Goal: Task Accomplishment & Management: Complete application form

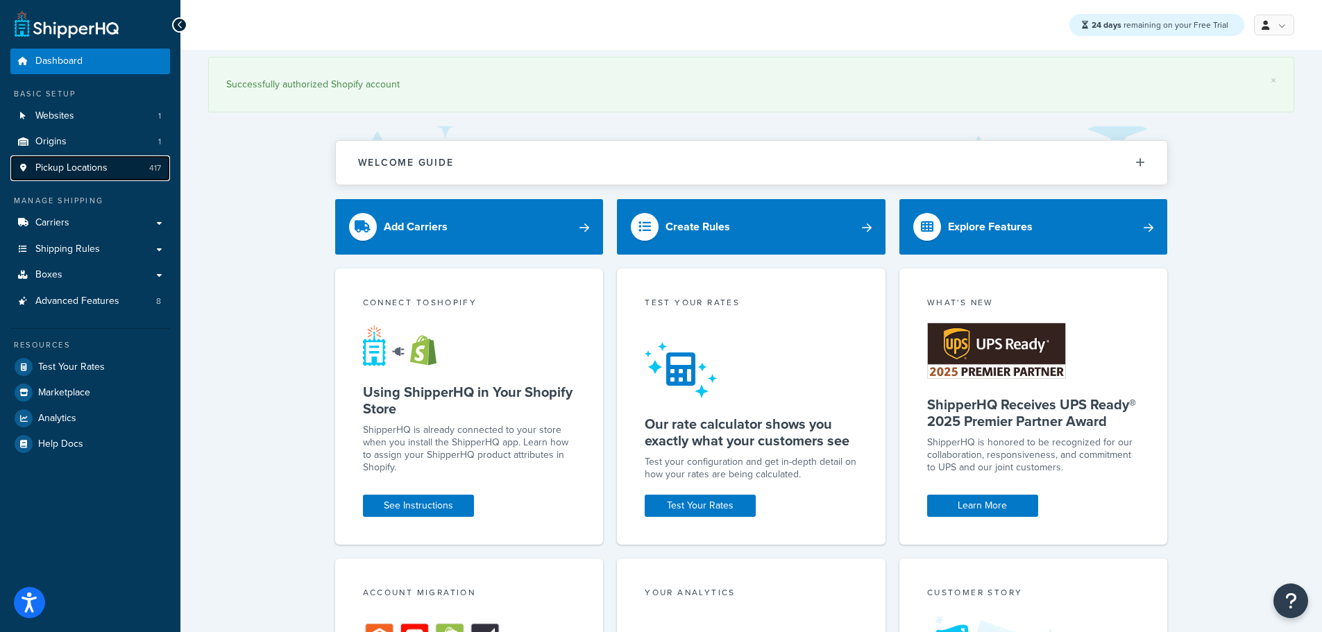
click at [61, 172] on span "Pickup Locations" at bounding box center [71, 168] width 72 height 12
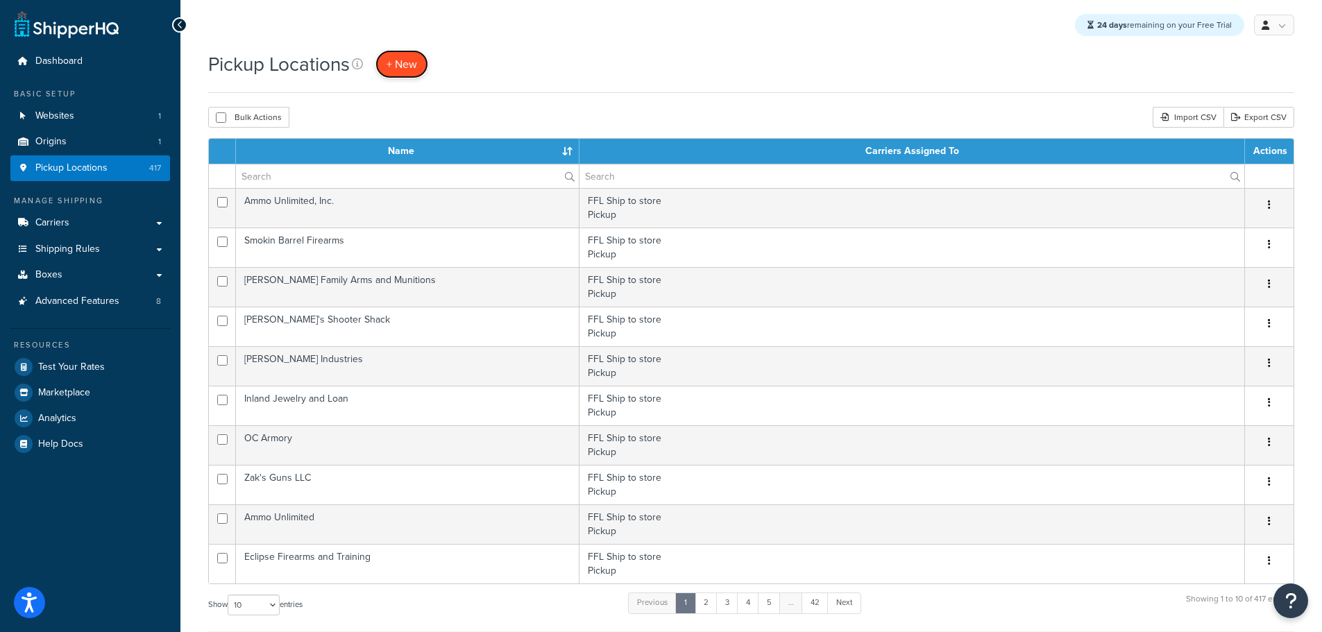
click at [414, 65] on span "+ New" at bounding box center [401, 64] width 31 height 16
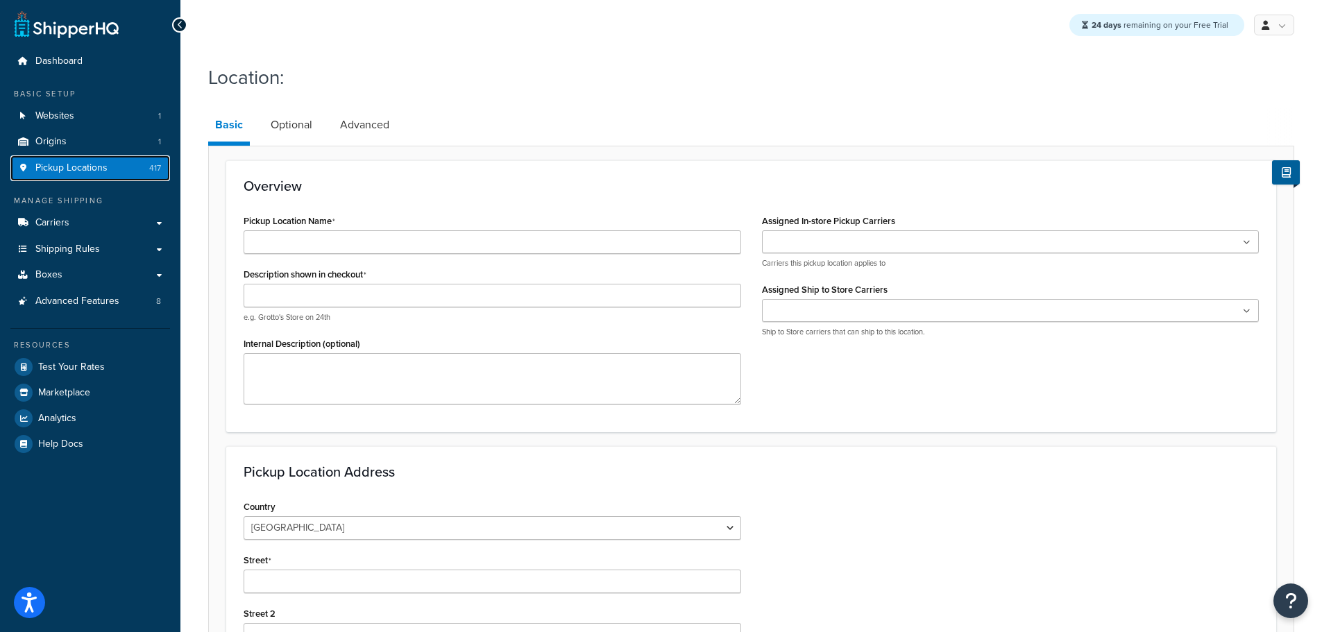
click at [69, 171] on span "Pickup Locations" at bounding box center [71, 168] width 72 height 12
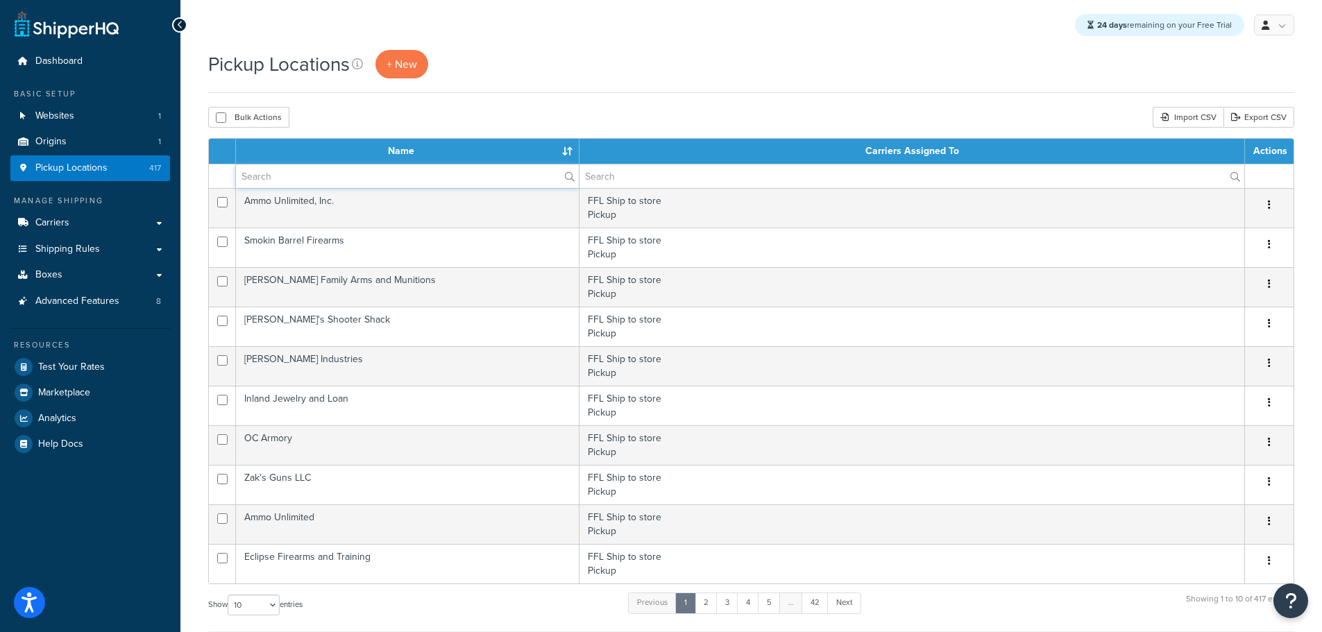
click at [300, 176] on input "text" at bounding box center [407, 176] width 343 height 24
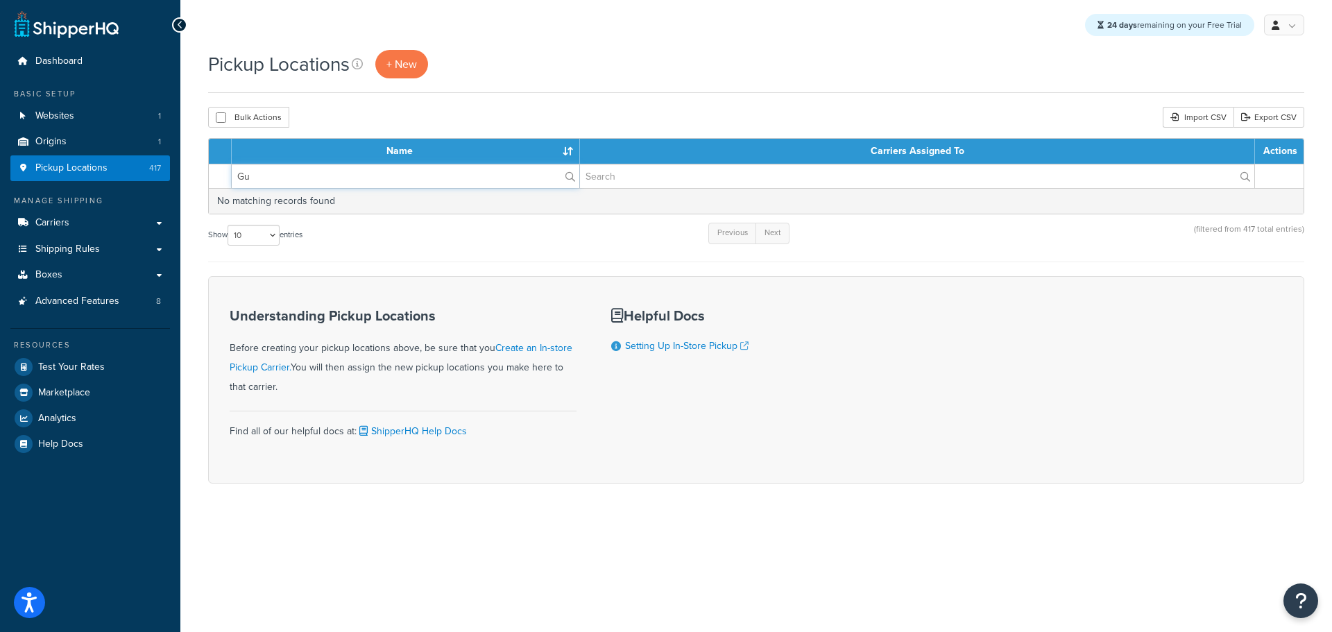
type input "G"
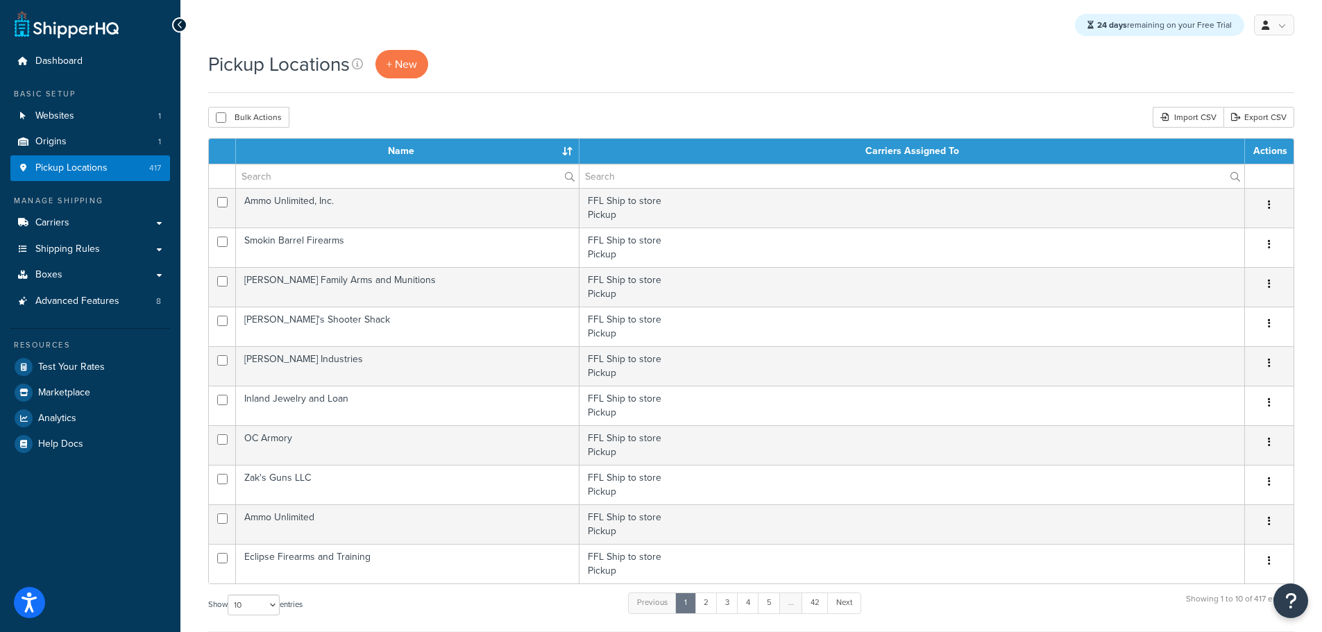
click at [563, 150] on th "Name" at bounding box center [407, 151] width 343 height 25
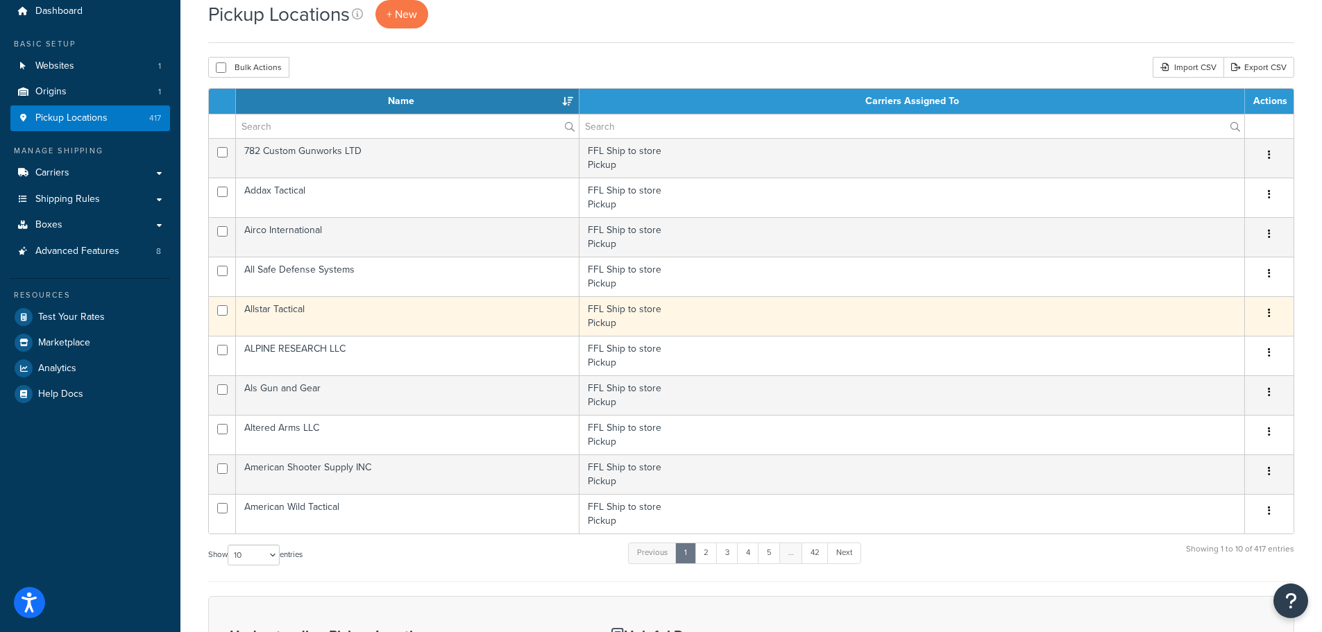
scroll to position [69, 0]
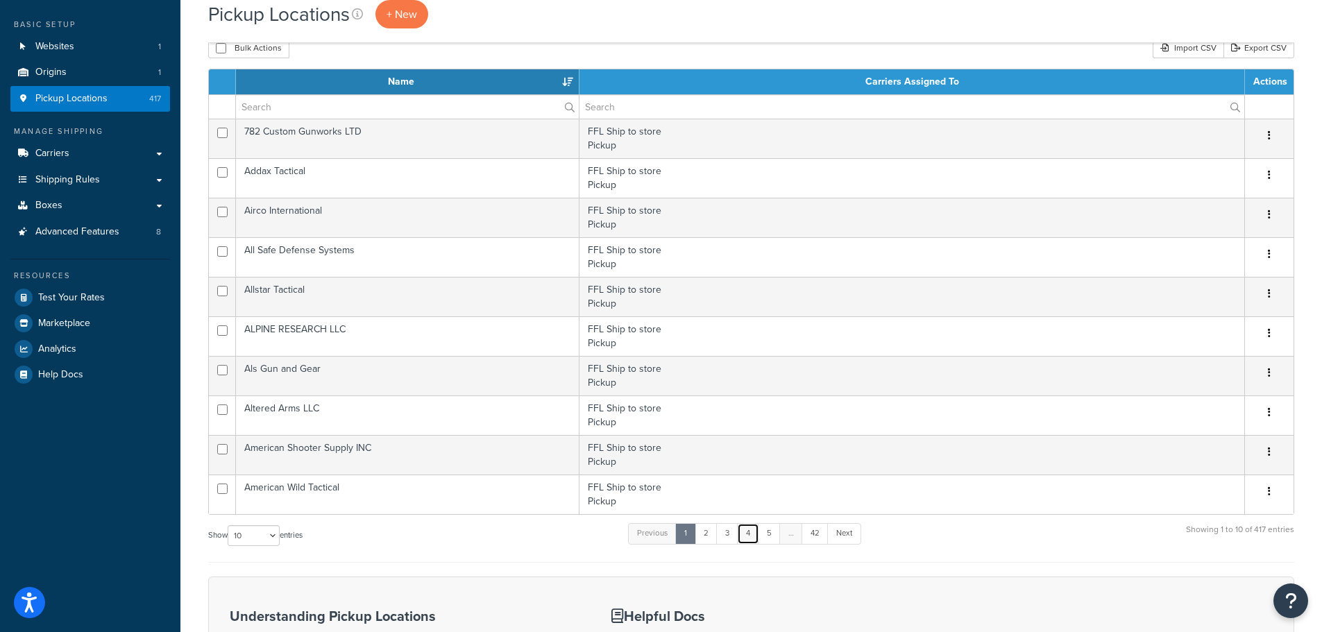
click at [748, 536] on link "4" at bounding box center [748, 533] width 22 height 21
click at [794, 540] on link "…" at bounding box center [788, 533] width 24 height 21
click at [792, 538] on link "…" at bounding box center [788, 533] width 24 height 21
click at [769, 538] on link "5" at bounding box center [765, 533] width 23 height 21
click at [772, 536] on link "6" at bounding box center [766, 533] width 23 height 21
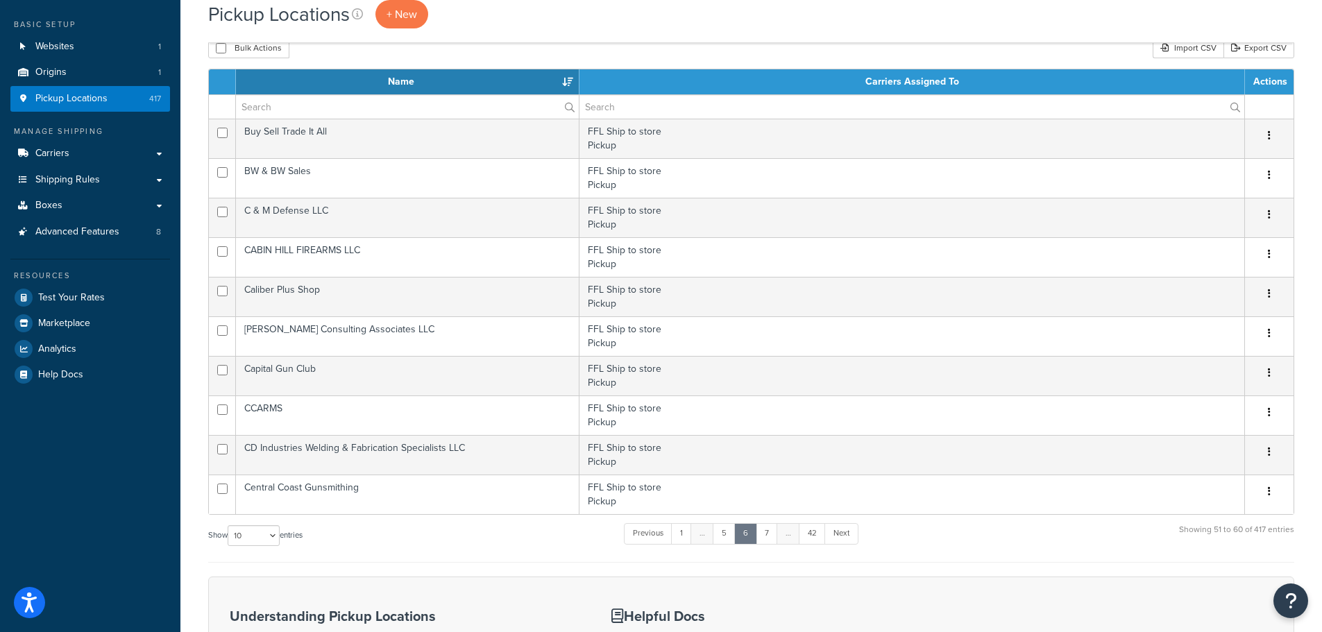
click at [772, 536] on link "7" at bounding box center [767, 533] width 22 height 21
click at [772, 536] on link "8" at bounding box center [767, 533] width 23 height 21
click at [772, 536] on link "9" at bounding box center [767, 533] width 23 height 21
click at [772, 536] on link "10" at bounding box center [767, 533] width 26 height 21
click at [772, 536] on link "11" at bounding box center [767, 533] width 24 height 21
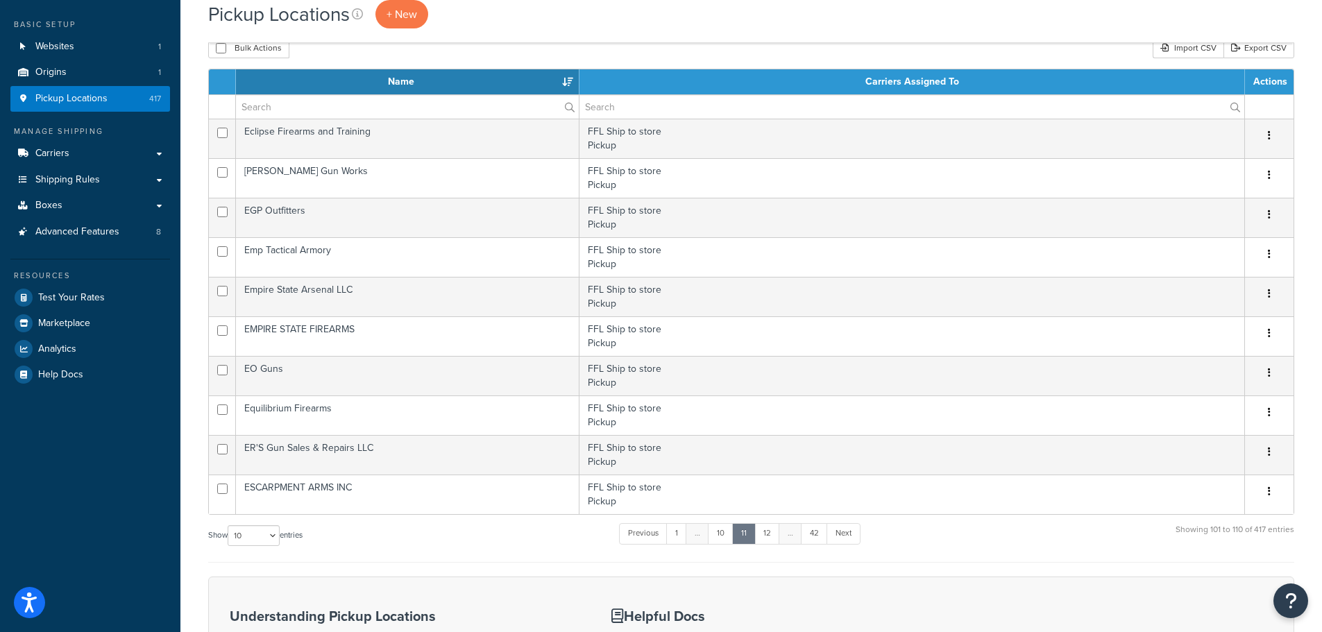
click at [772, 536] on link "12" at bounding box center [767, 533] width 26 height 21
click at [772, 536] on link "13" at bounding box center [766, 533] width 25 height 21
click at [772, 536] on link "14" at bounding box center [766, 533] width 25 height 21
click at [772, 536] on link "15" at bounding box center [767, 533] width 26 height 21
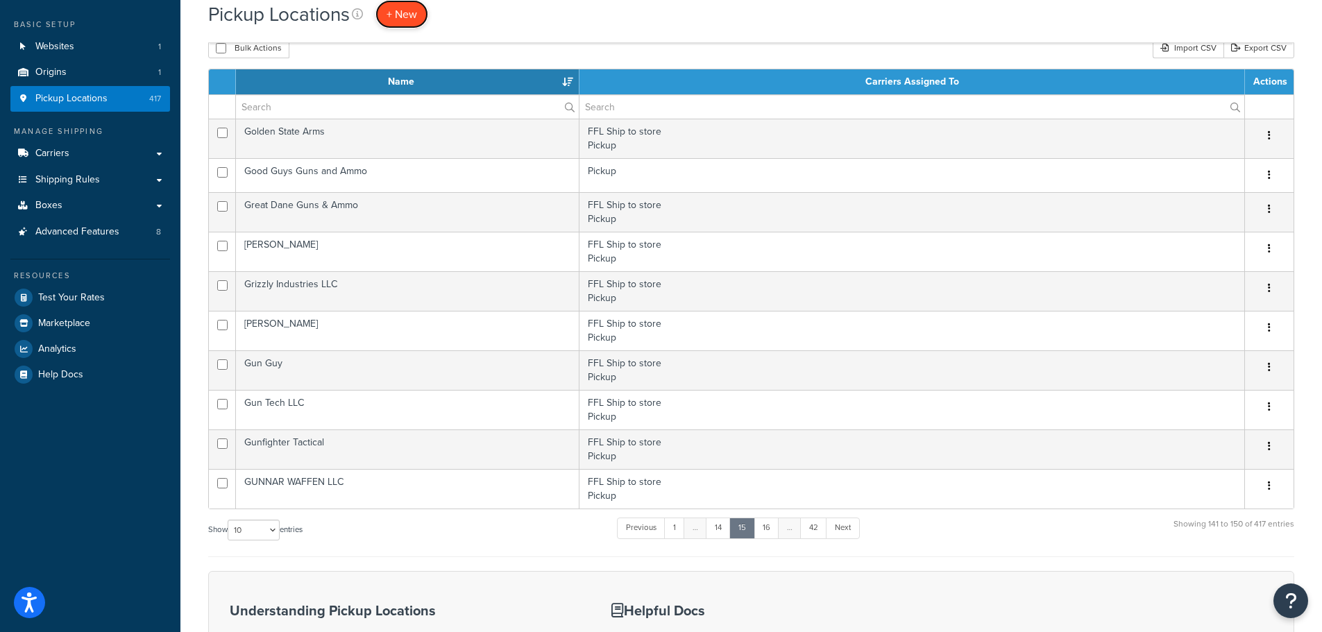
click at [407, 19] on span "+ New" at bounding box center [401, 14] width 31 height 16
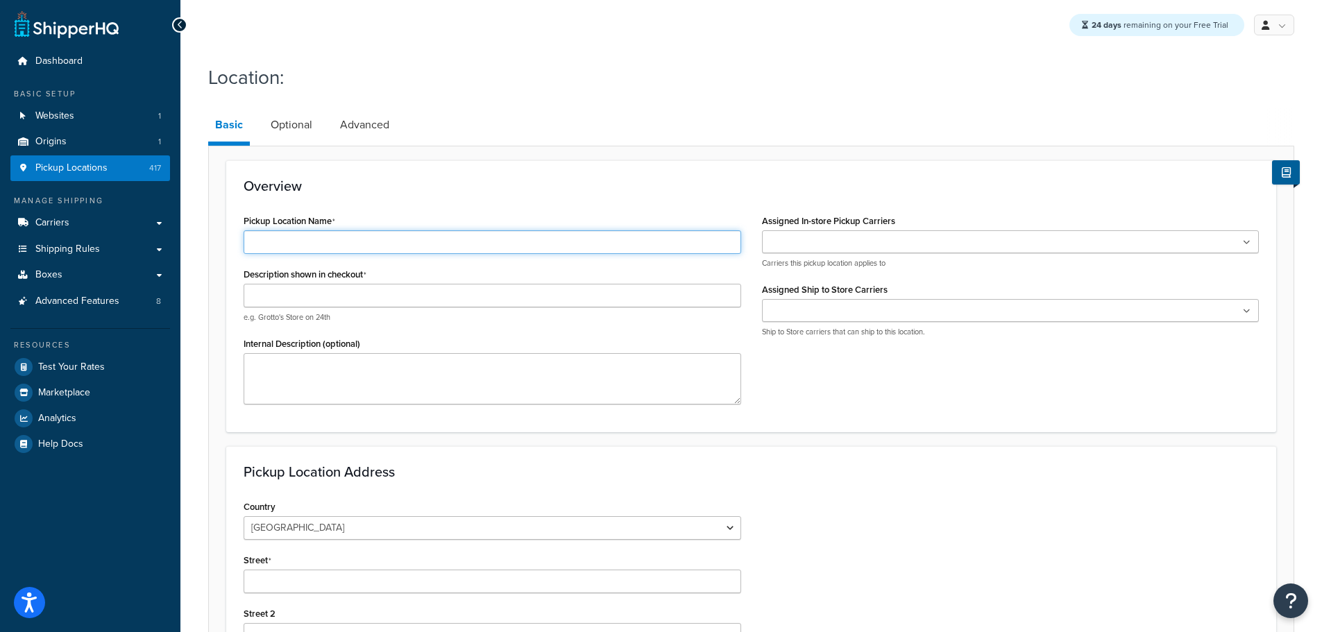
click at [329, 246] on input "Pickup Location Name" at bounding box center [493, 242] width 498 height 24
click at [334, 242] on input "Guardian" at bounding box center [493, 242] width 498 height 24
type input "Guardian Gun Works Inc"
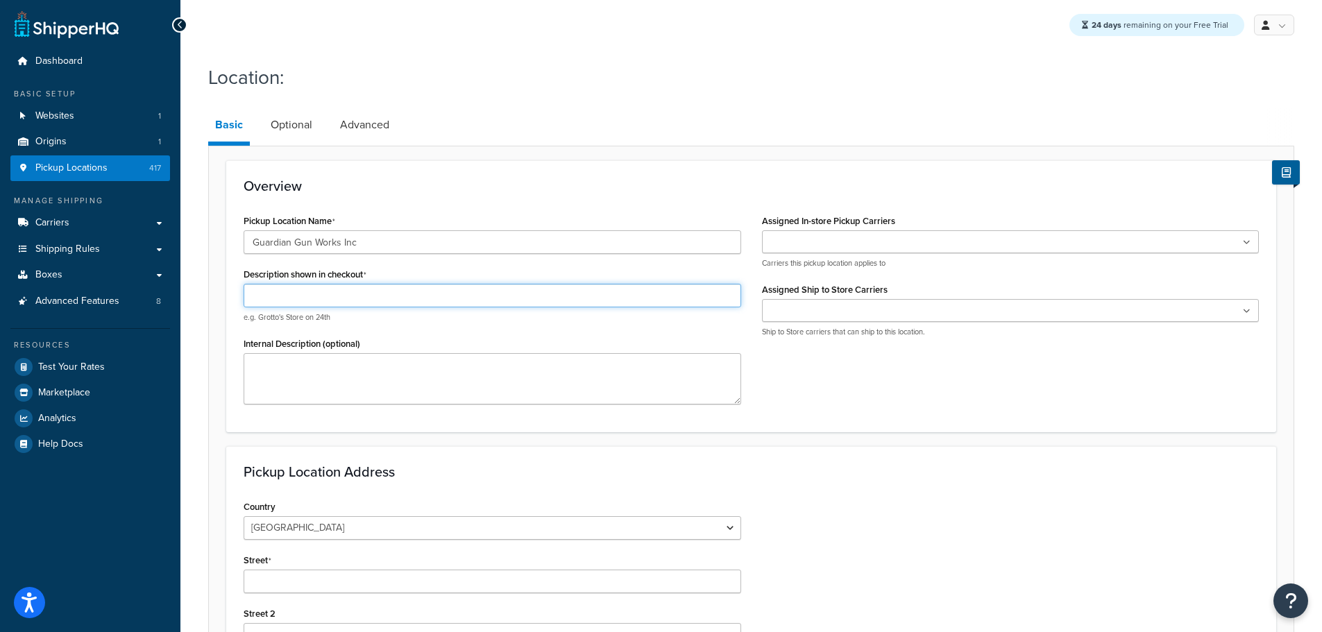
click at [333, 290] on input "Description shown in checkout" at bounding box center [493, 296] width 498 height 24
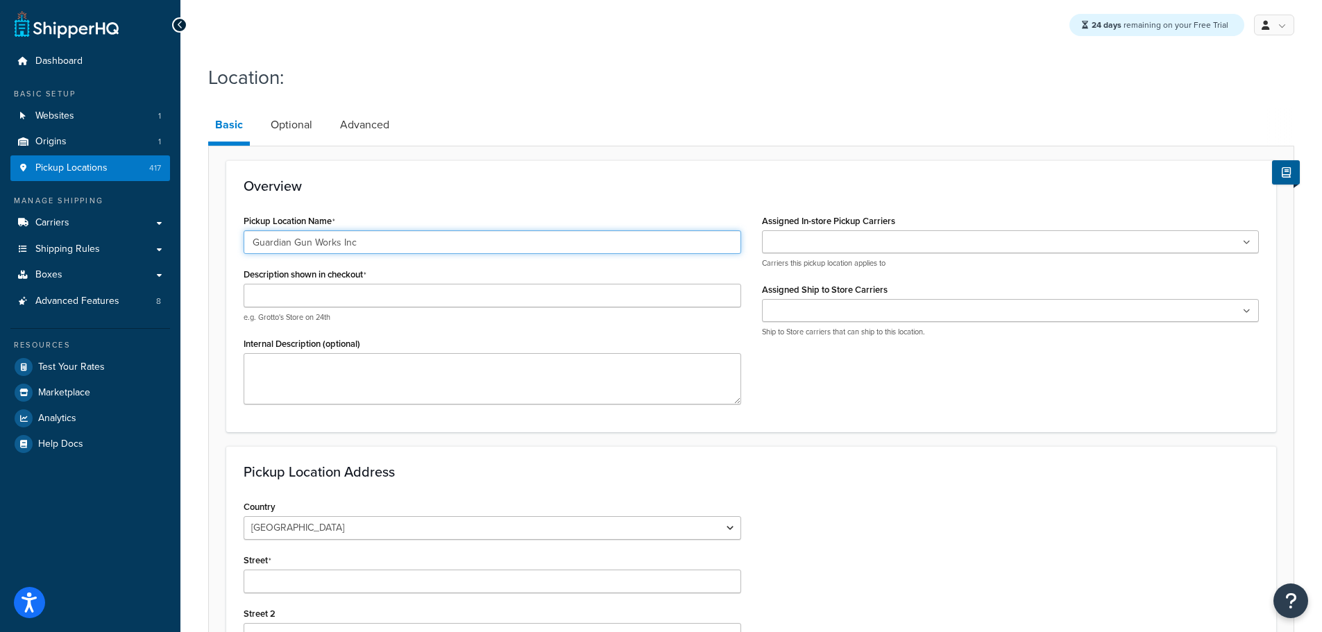
click at [338, 252] on input "Guardian Gun Works Inc" at bounding box center [493, 242] width 498 height 24
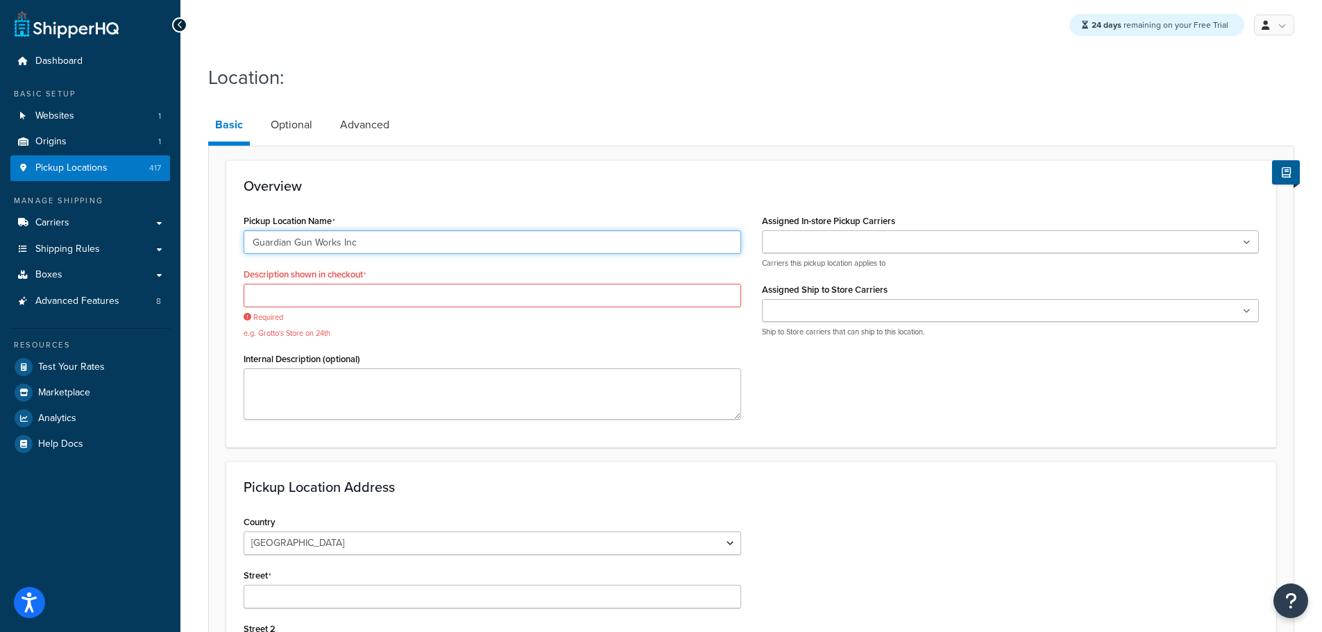
click at [338, 249] on input "Guardian Gun Works Inc" at bounding box center [493, 242] width 498 height 24
click at [332, 306] on input "Description shown in checkout" at bounding box center [493, 296] width 498 height 24
paste input "Guardian Gun Works Inc"
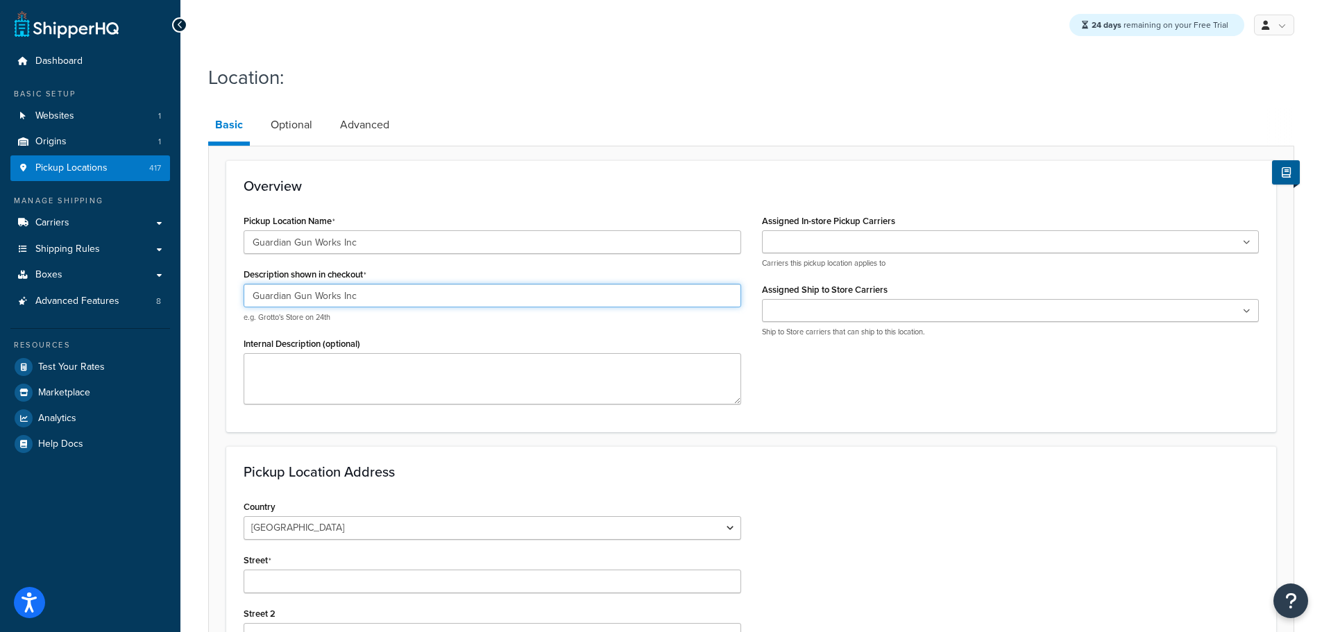
type input "Guardian Gun Works Inc"
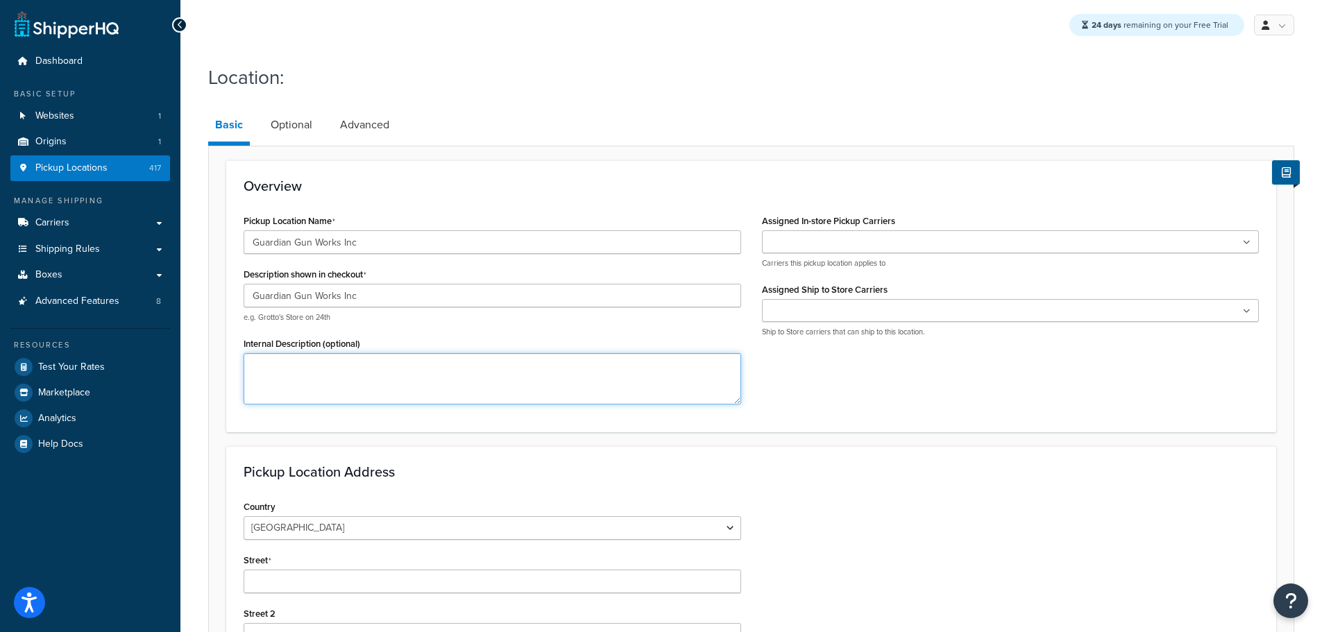
click at [340, 373] on textarea "Internal Description (optional)" at bounding box center [493, 378] width 498 height 51
type textarea "FFL #6-13-087-07-7J-00956 EXP 09/01/2027"
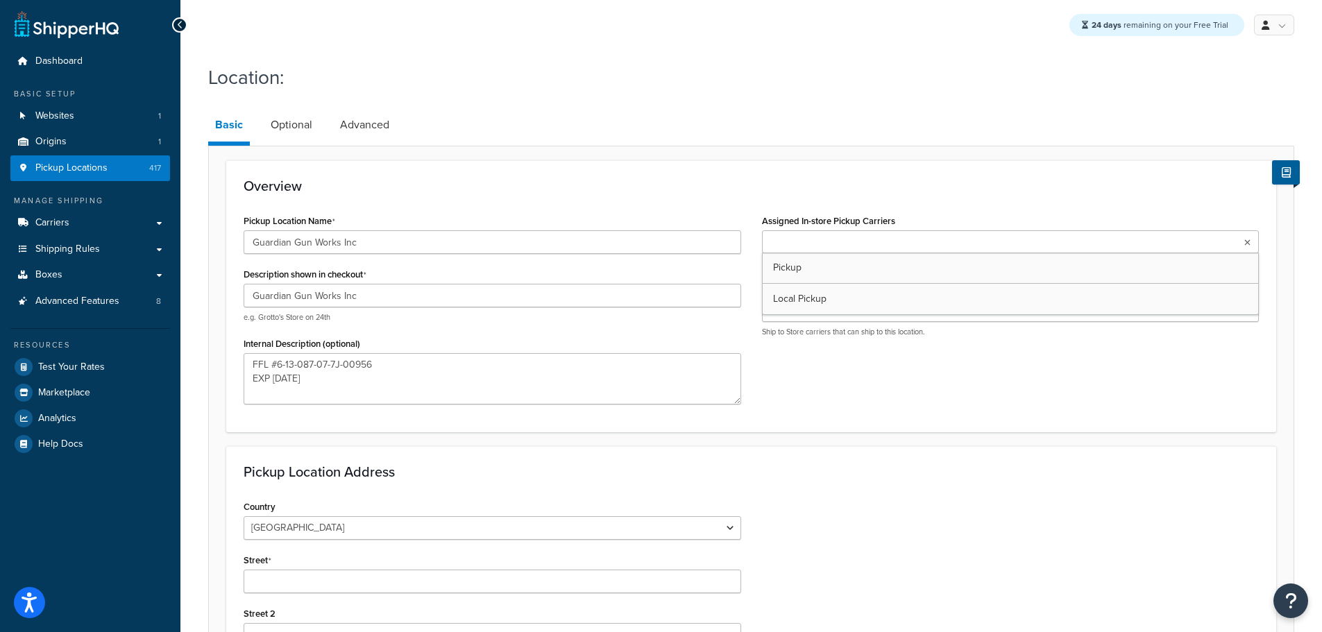
click at [856, 240] on input "Assigned In-store Pickup Carriers" at bounding box center [827, 242] width 123 height 15
click at [943, 202] on div "Overview Pickup Location Name Guardian Gun Works Inc Description shown in check…" at bounding box center [751, 295] width 1050 height 271
click at [847, 307] on input "Assigned Ship to Store Carriers" at bounding box center [827, 311] width 123 height 15
click at [836, 245] on input "Assigned In-store Pickup Carriers" at bounding box center [827, 242] width 123 height 15
click at [836, 393] on div "Pickup Location Name Guardian Gun Works Inc Description shown in checkout Guard…" at bounding box center [751, 312] width 1036 height 203
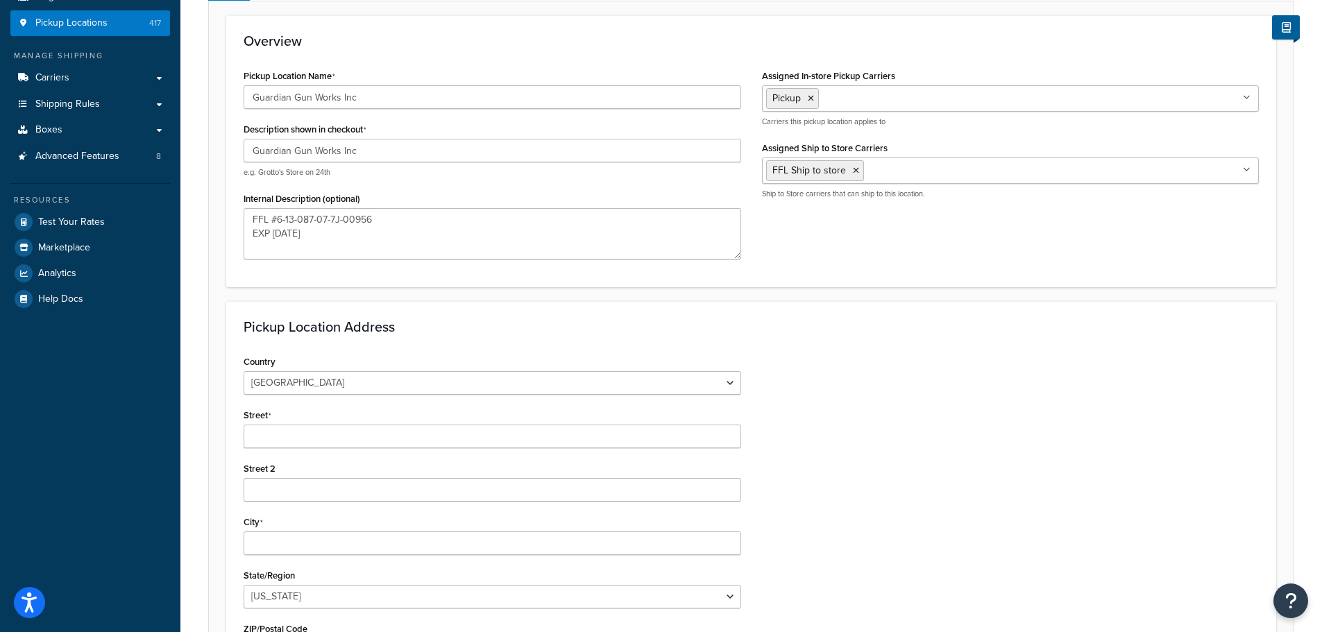
scroll to position [208, 0]
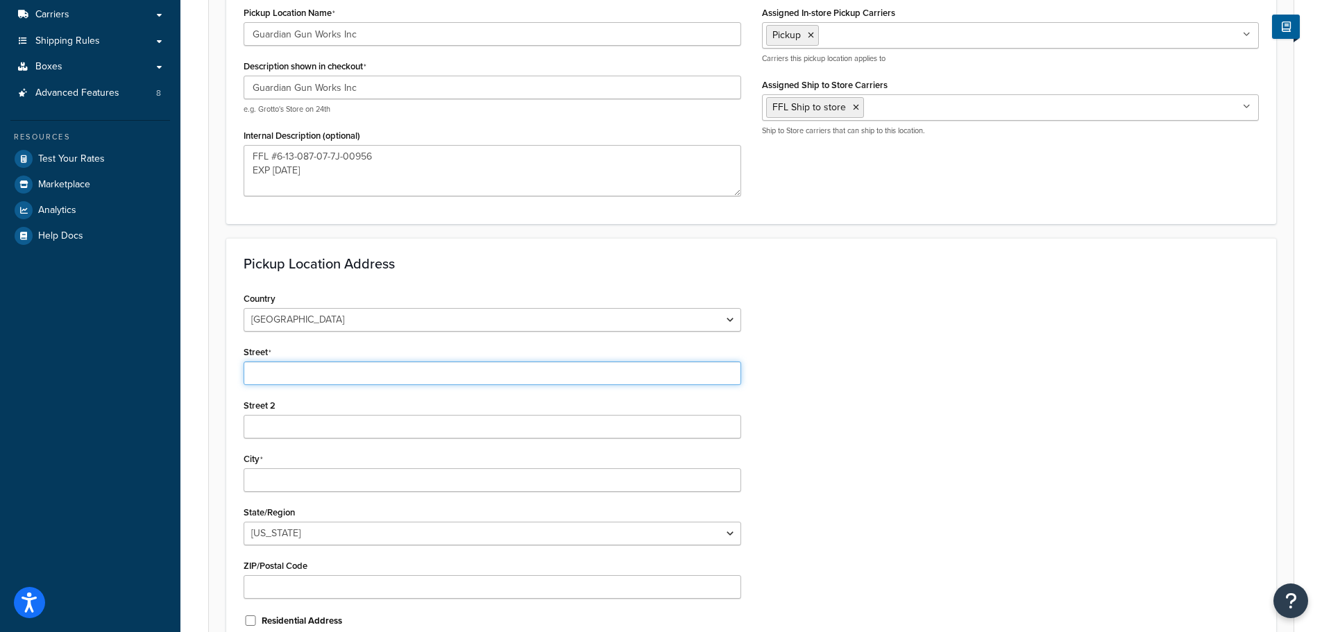
click at [397, 379] on input "Street" at bounding box center [493, 374] width 498 height 24
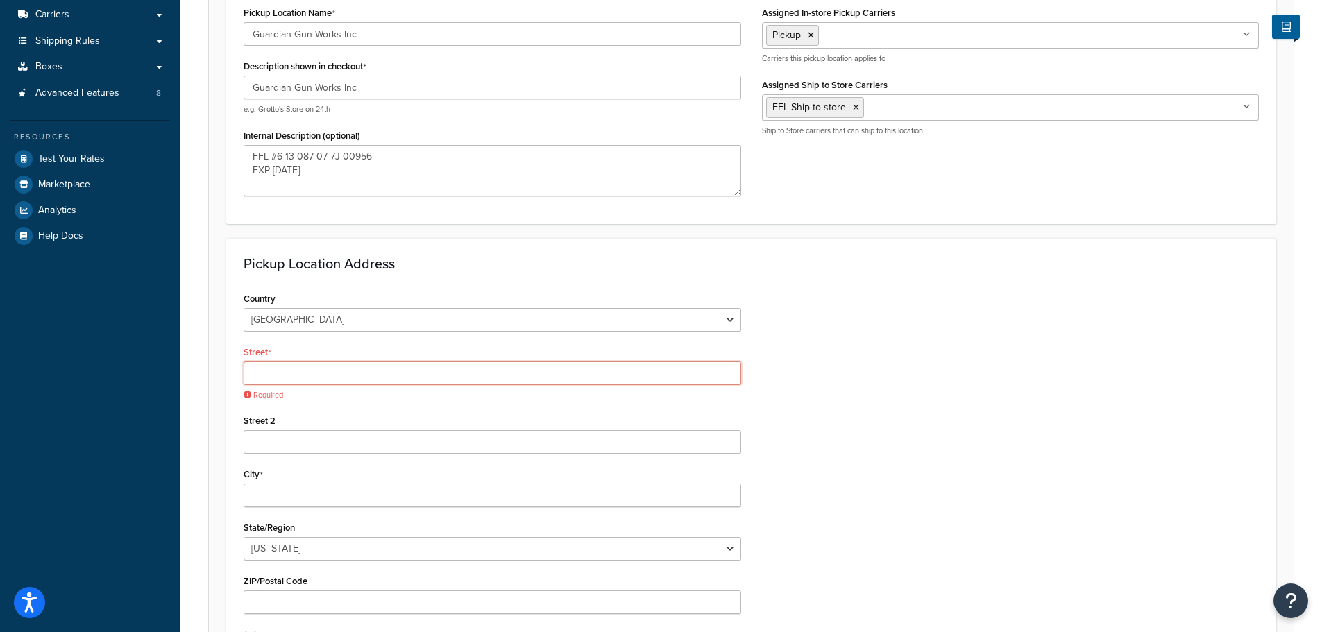
click at [314, 366] on input "Street" at bounding box center [493, 374] width 498 height 24
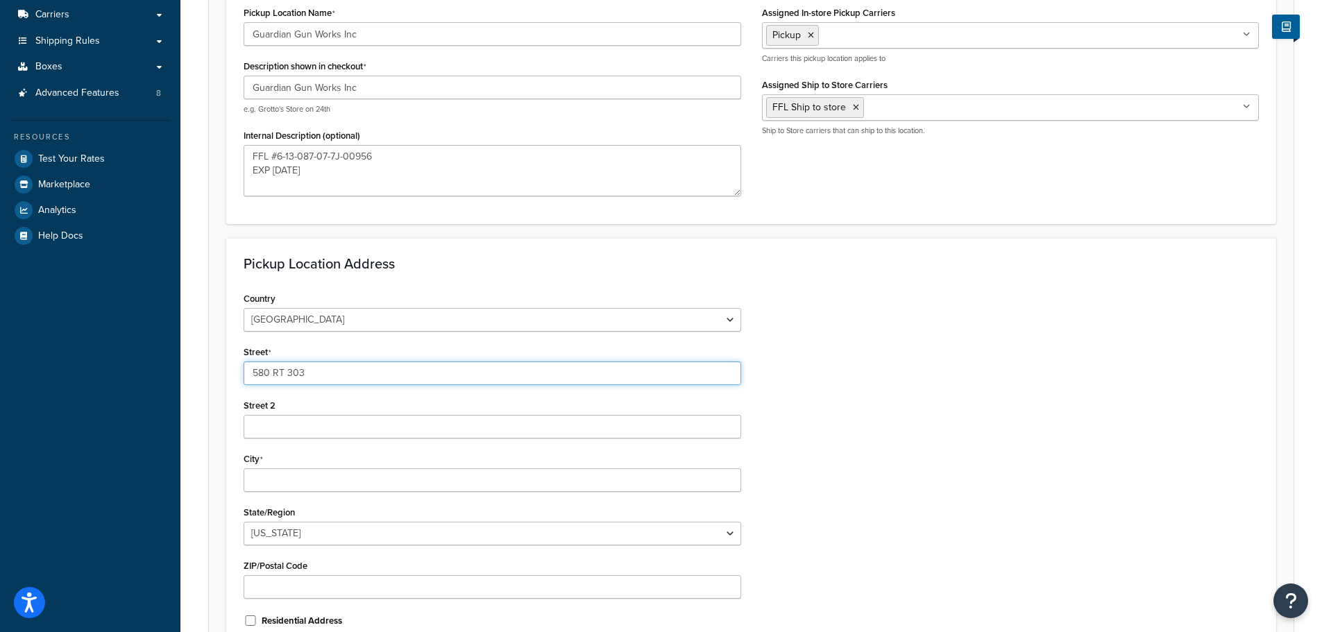
type input "580 RT 303"
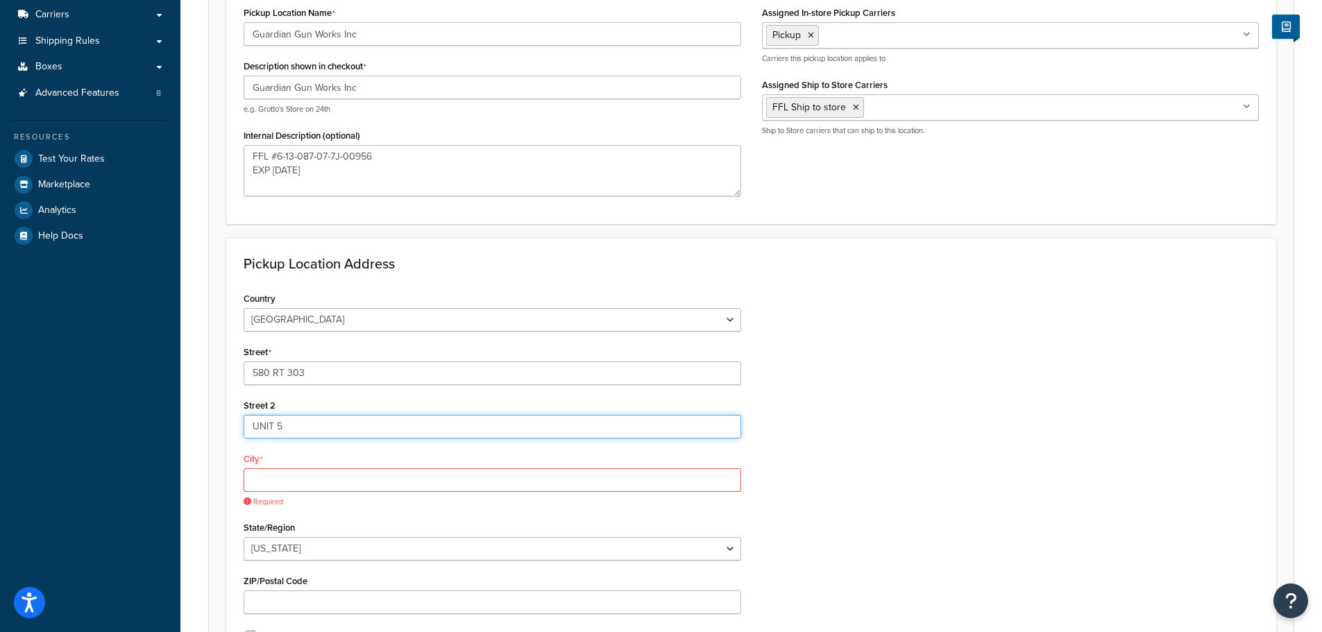
type input "UNIT 5"
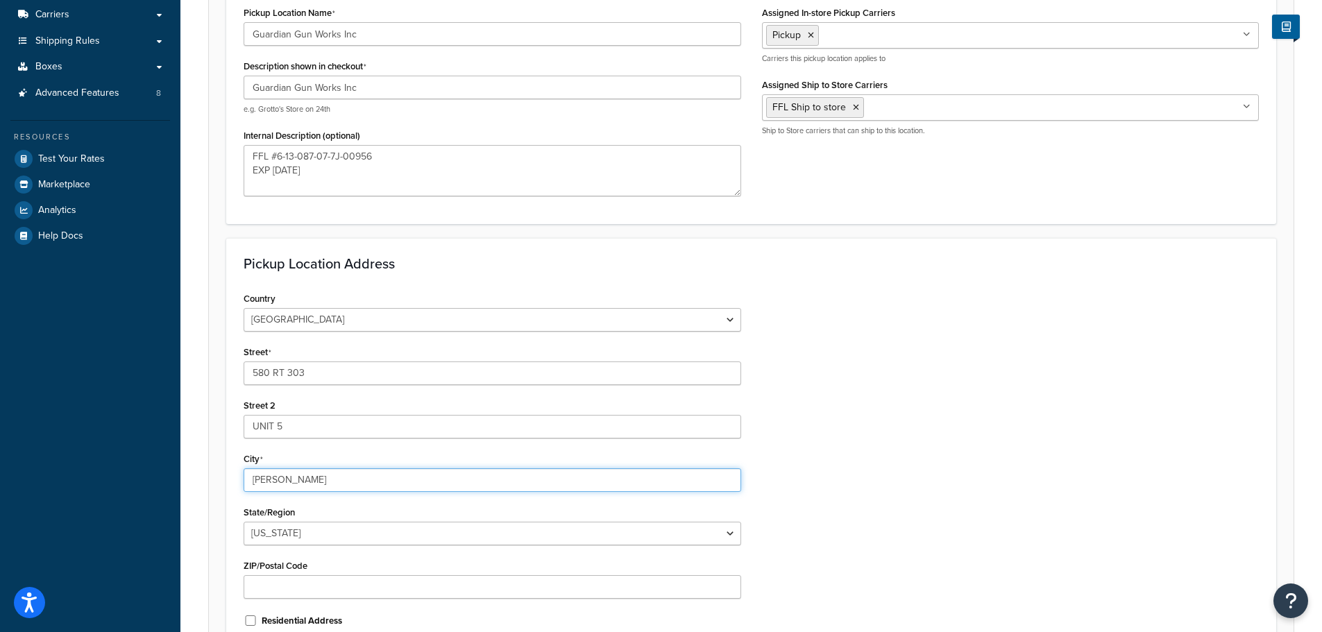
type input "Blauvelt"
select select "32"
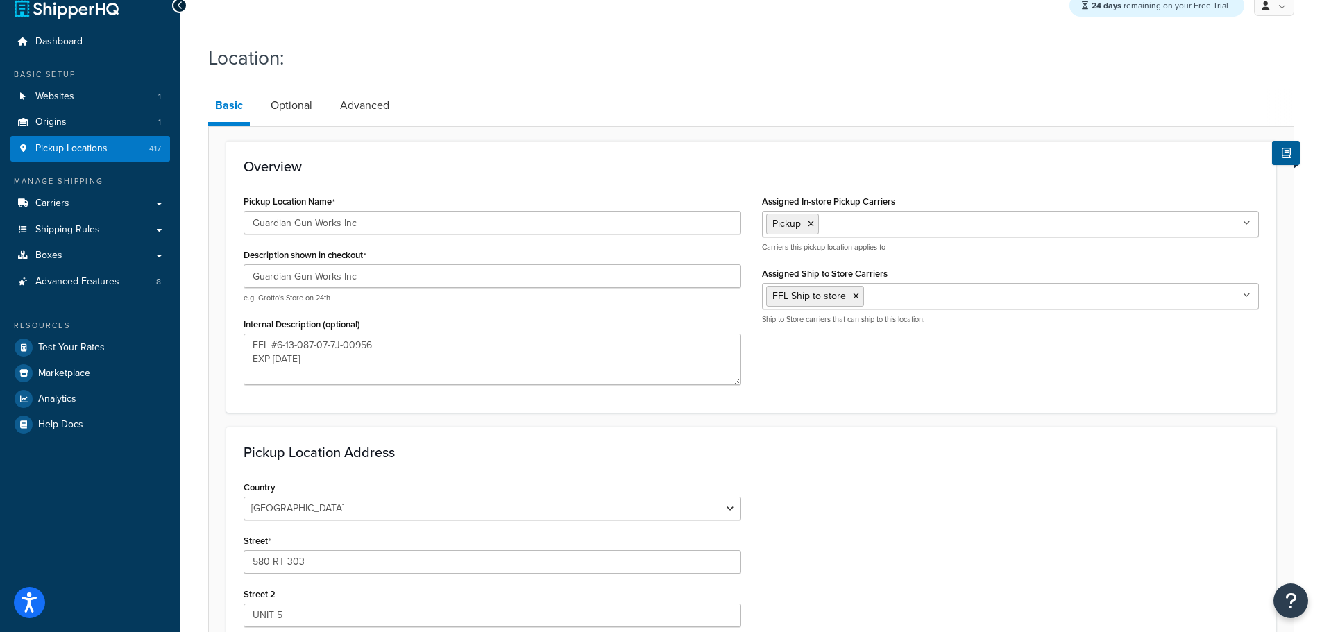
scroll to position [0, 0]
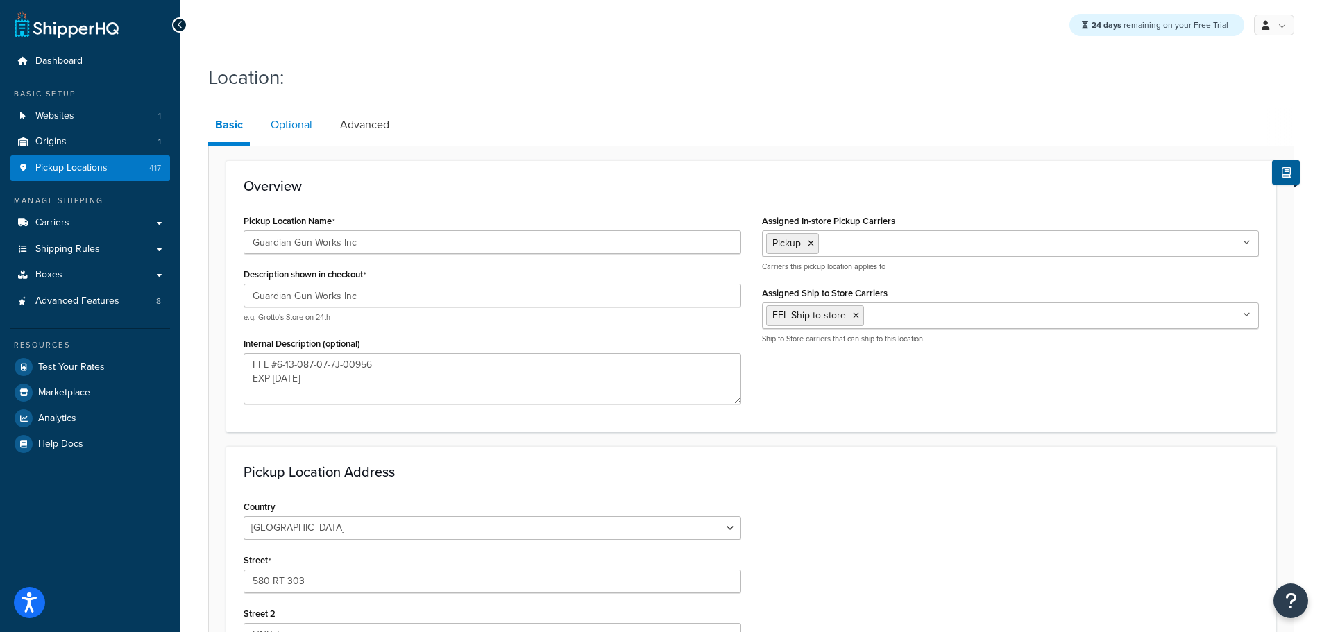
type input "10913"
click at [303, 118] on link "Optional" at bounding box center [292, 124] width 56 height 33
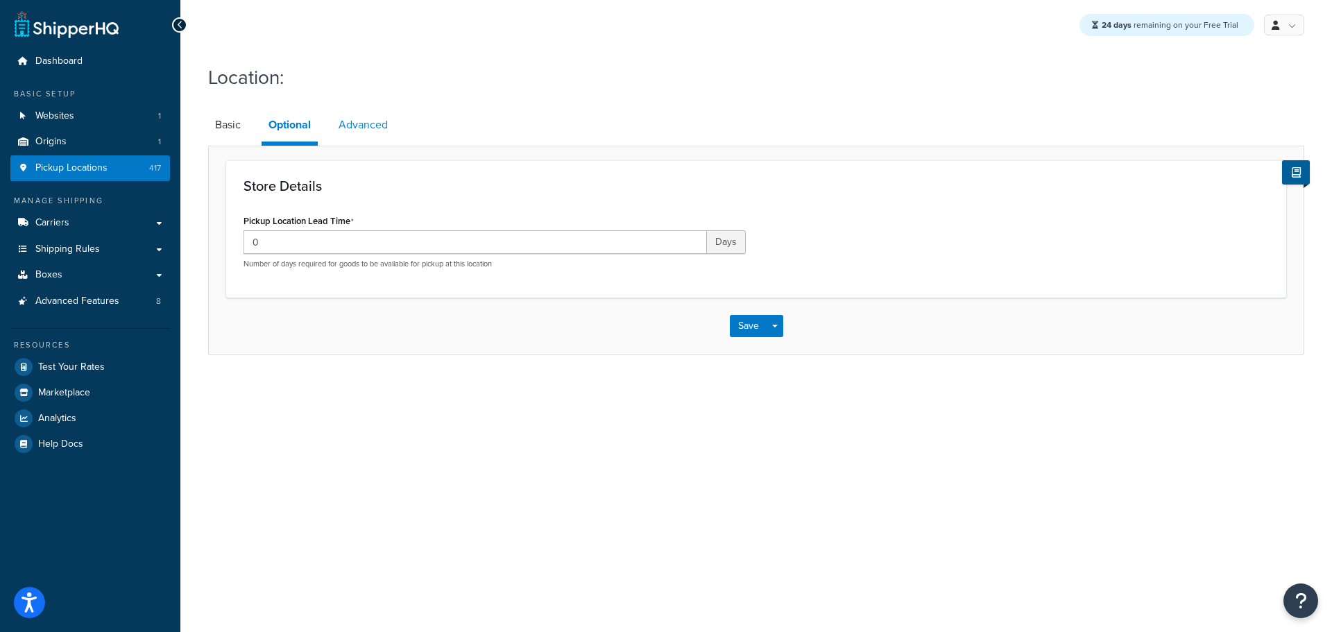
click at [349, 126] on link "Advanced" at bounding box center [363, 124] width 63 height 33
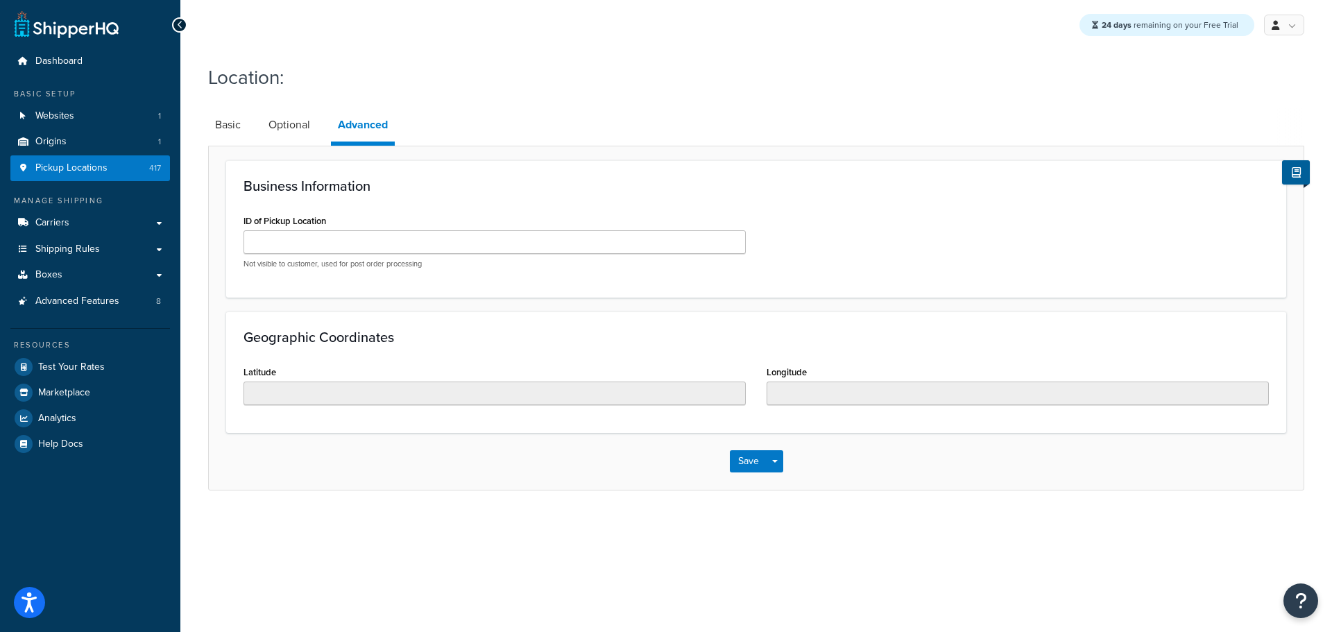
click at [220, 108] on div "Location: Basic Optional Advanced Business Information ID of Pickup Location No…" at bounding box center [756, 274] width 1096 height 434
click at [216, 123] on link "Basic" at bounding box center [228, 124] width 40 height 33
select select "32"
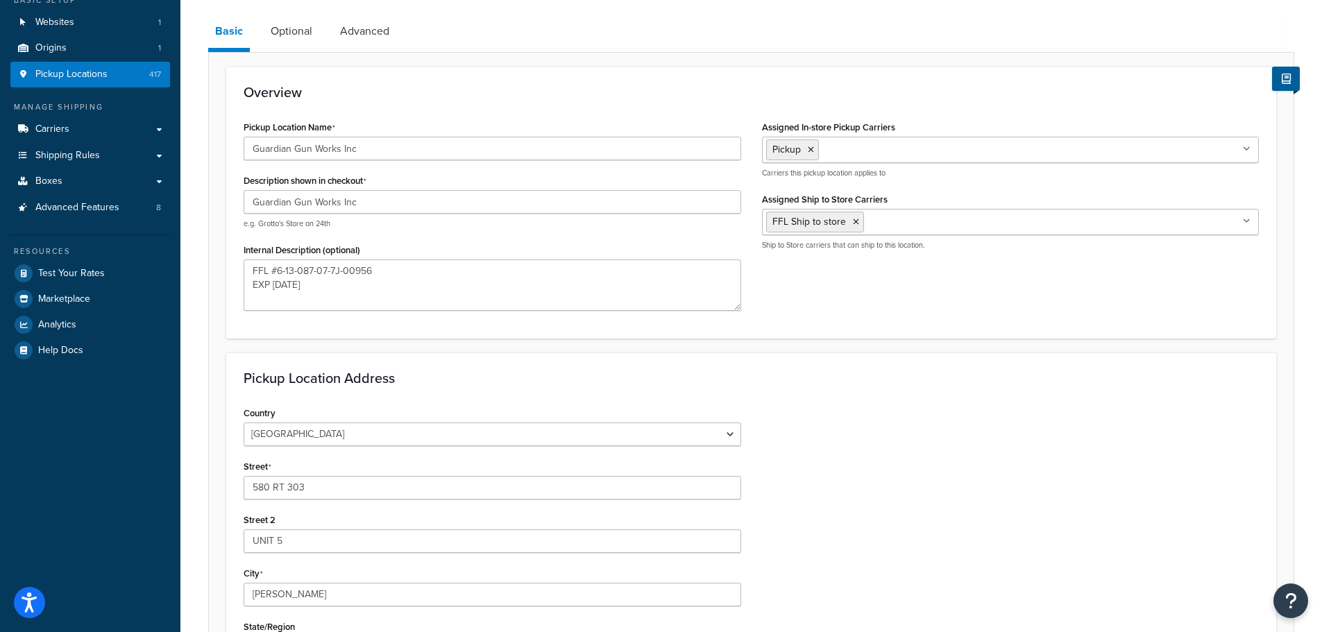
scroll to position [347, 0]
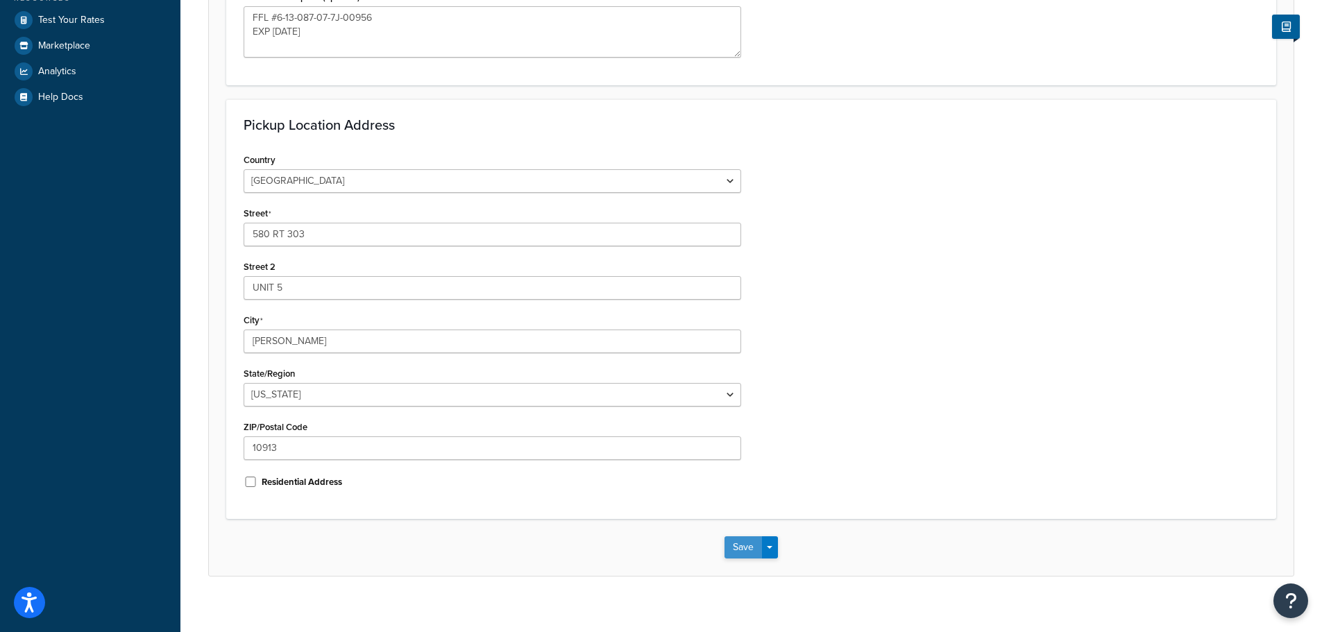
click at [747, 555] on button "Save" at bounding box center [742, 547] width 37 height 22
